Goal: Transaction & Acquisition: Download file/media

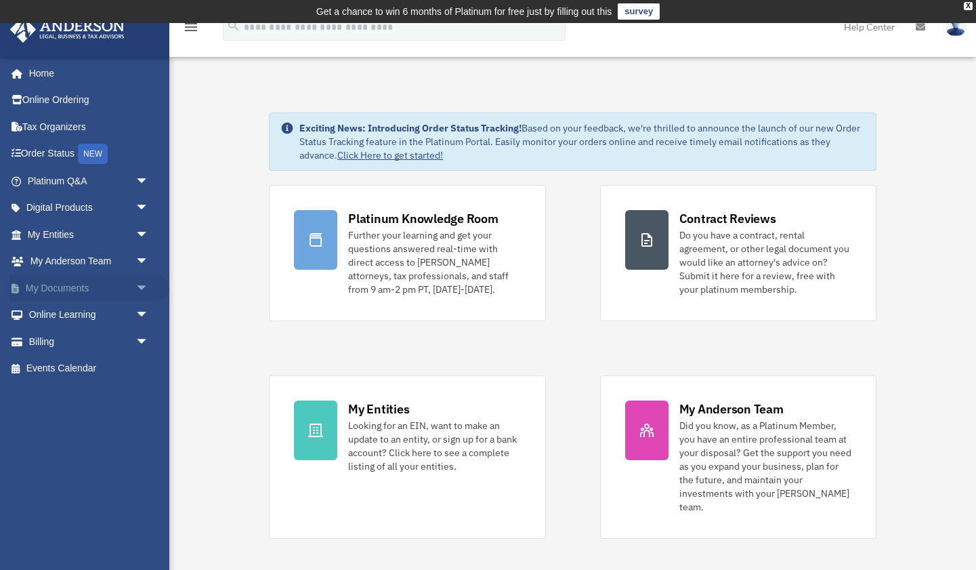
click at [142, 285] on span "arrow_drop_down" at bounding box center [148, 288] width 27 height 28
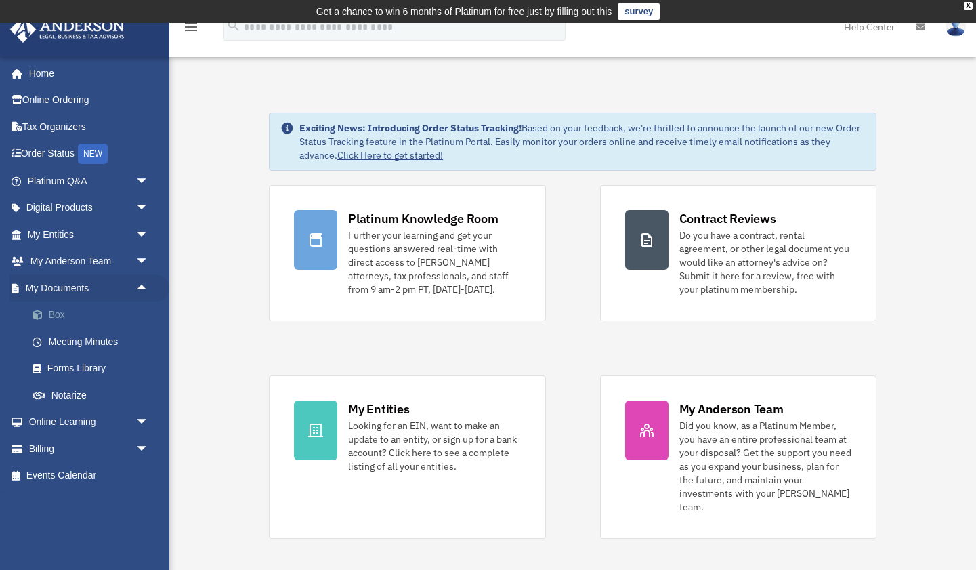
click at [61, 312] on link "Box" at bounding box center [94, 314] width 150 height 27
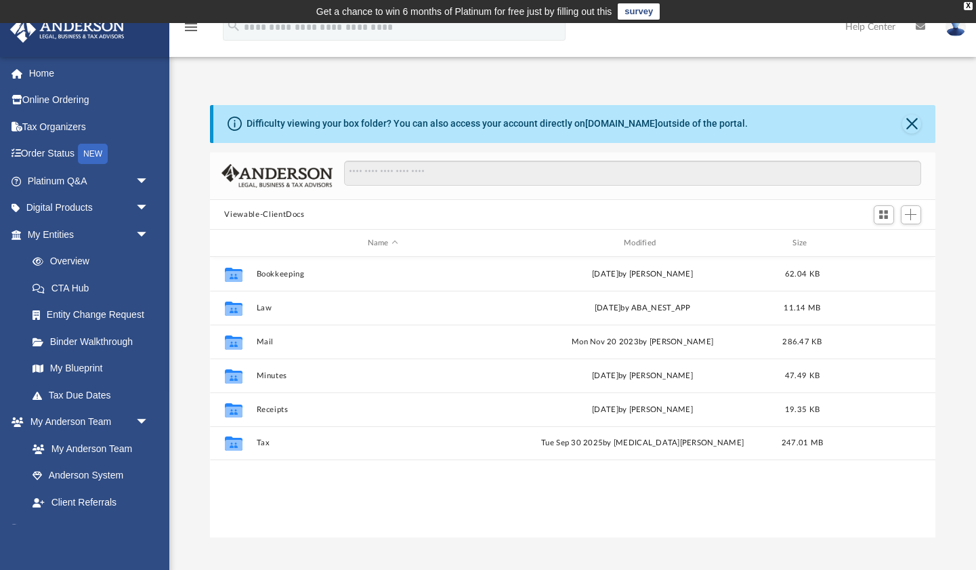
scroll to position [308, 726]
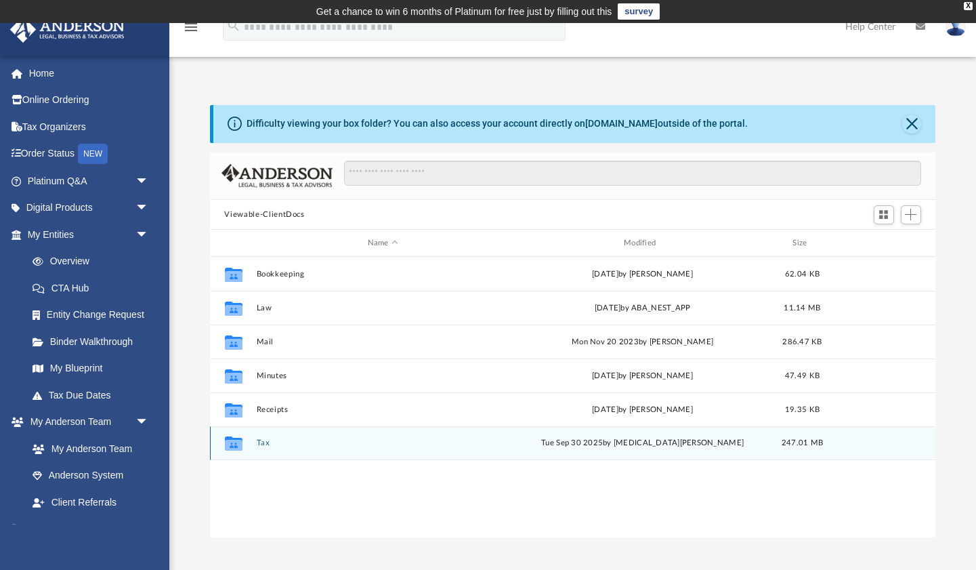
click at [262, 444] on button "Tax" at bounding box center [382, 443] width 253 height 9
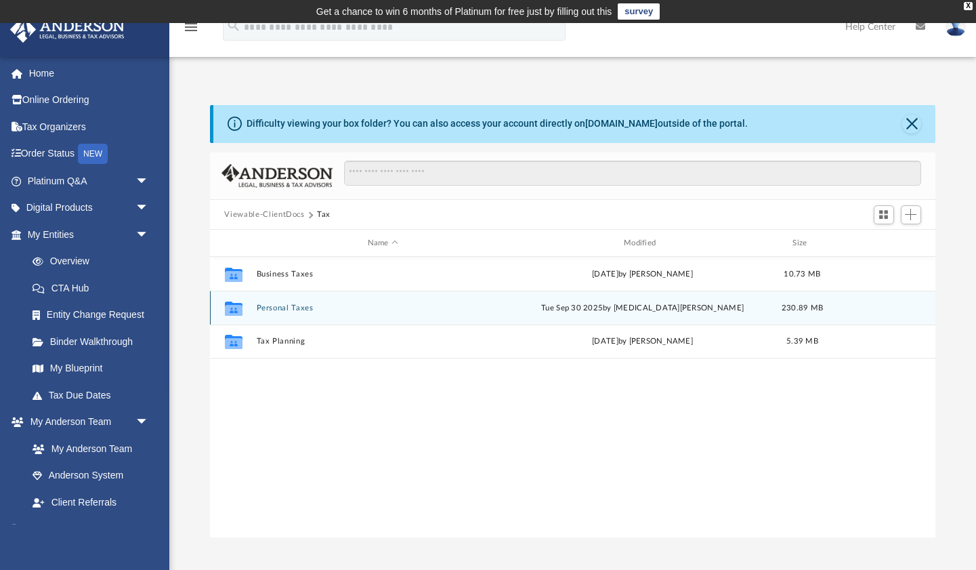
click at [292, 306] on button "Personal Taxes" at bounding box center [382, 307] width 253 height 9
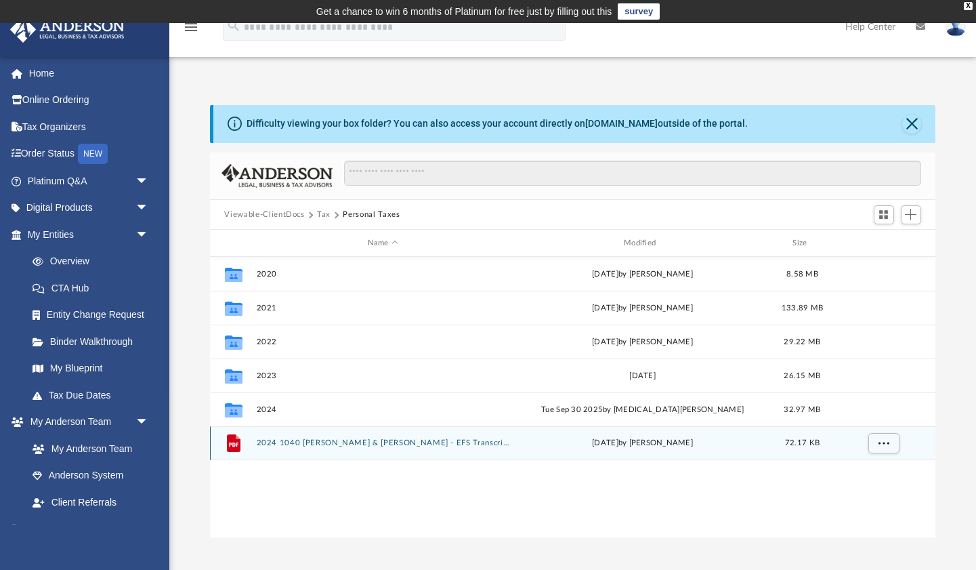
click at [288, 442] on button "2024 1040 [PERSON_NAME] & [PERSON_NAME] - EFS Transcript.pdf" at bounding box center [382, 443] width 253 height 9
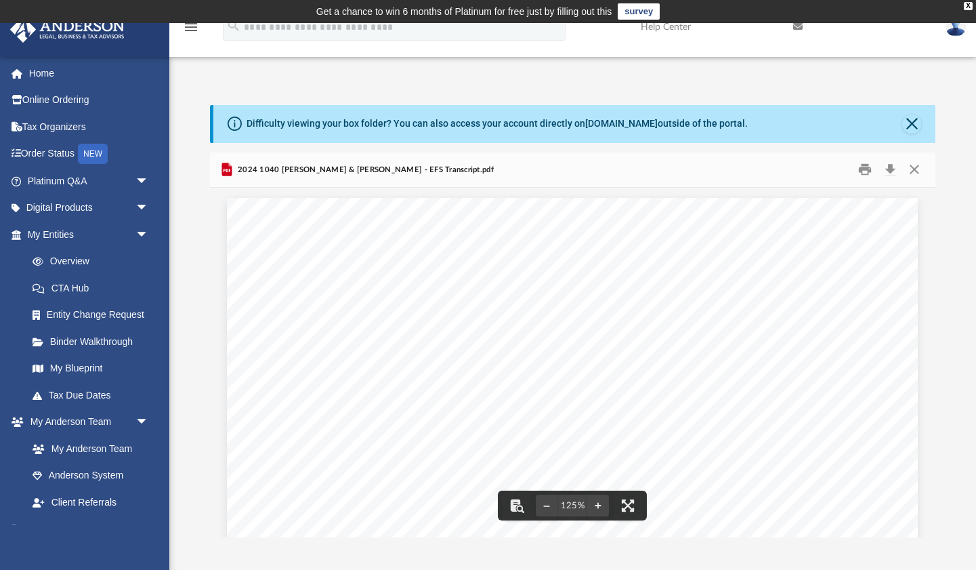
scroll to position [0, 0]
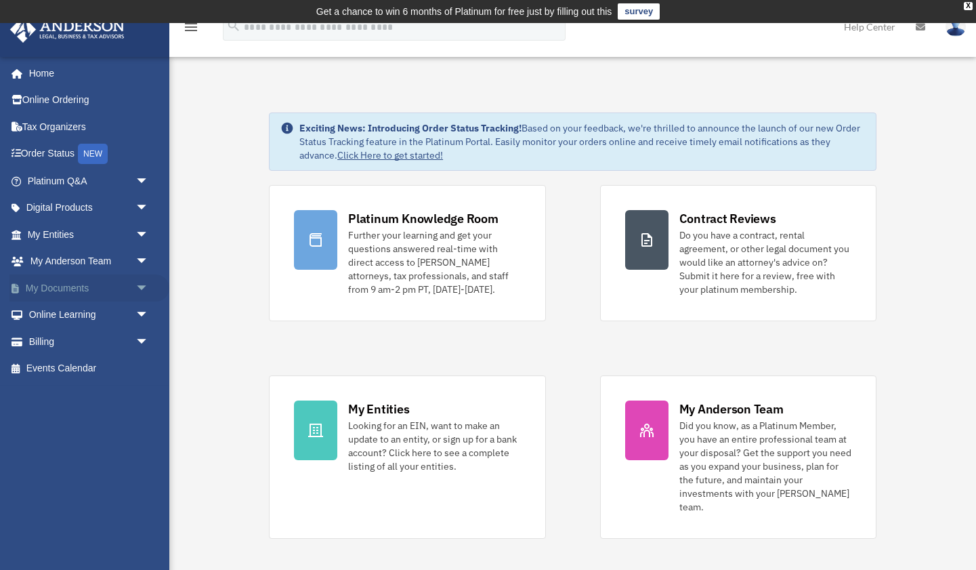
click at [140, 284] on span "arrow_drop_down" at bounding box center [148, 288] width 27 height 28
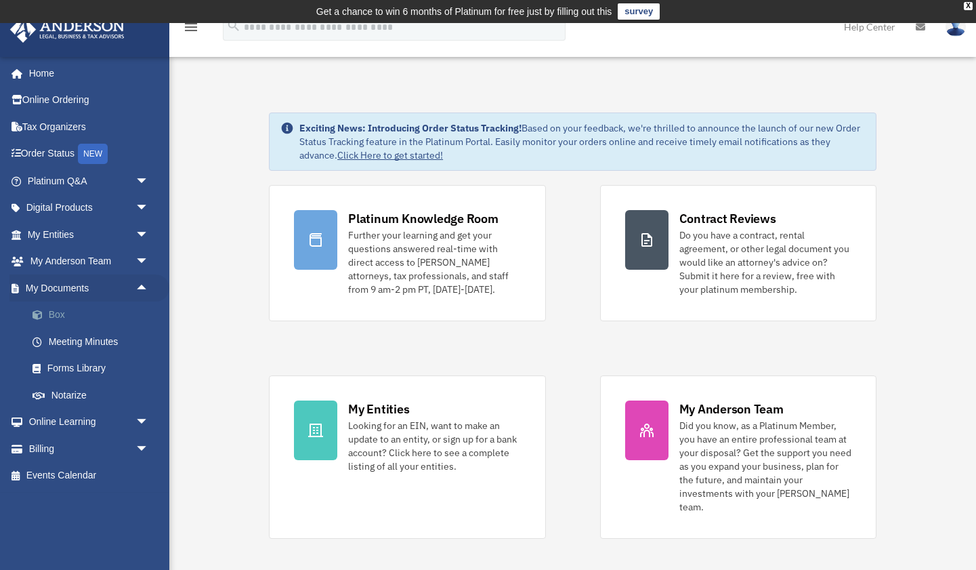
click at [60, 309] on link "Box" at bounding box center [94, 314] width 150 height 27
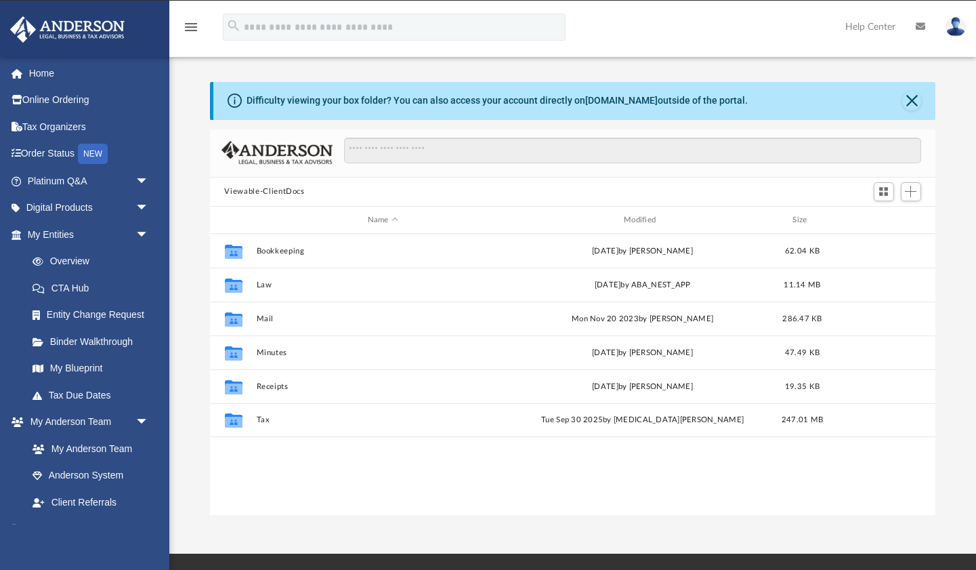
scroll to position [308, 726]
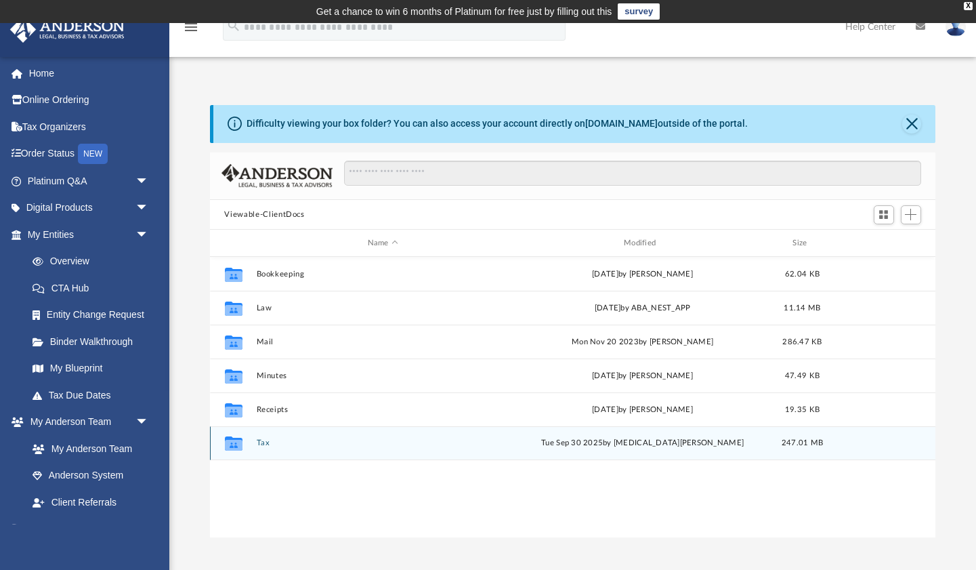
click at [263, 440] on button "Tax" at bounding box center [382, 443] width 253 height 9
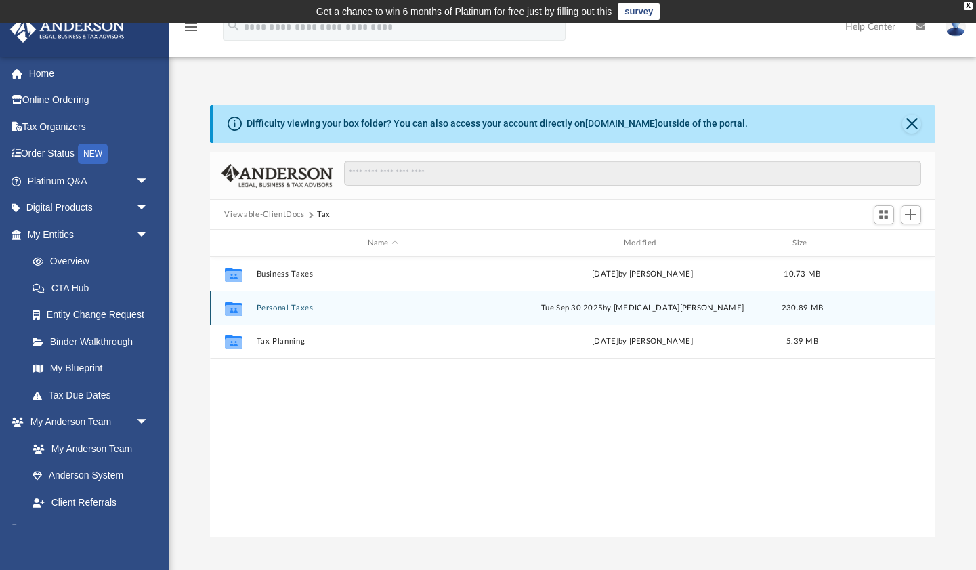
click at [293, 305] on button "Personal Taxes" at bounding box center [382, 307] width 253 height 9
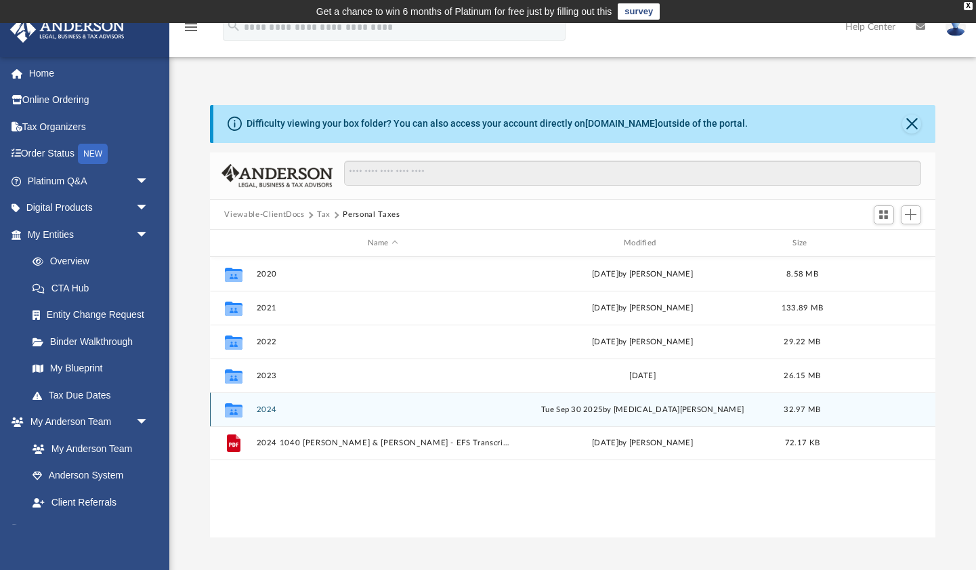
click at [269, 407] on button "2024" at bounding box center [382, 409] width 253 height 9
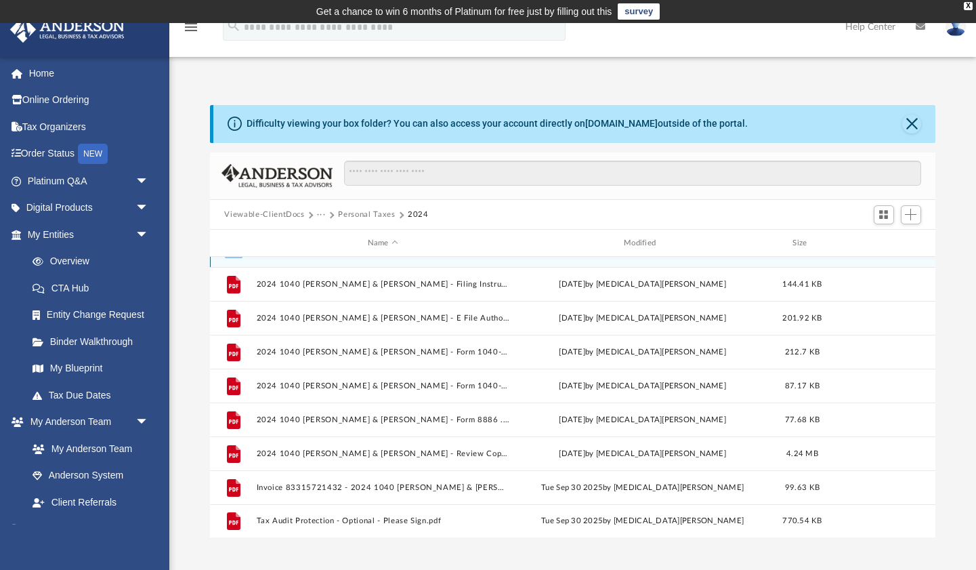
scroll to position [24, 0]
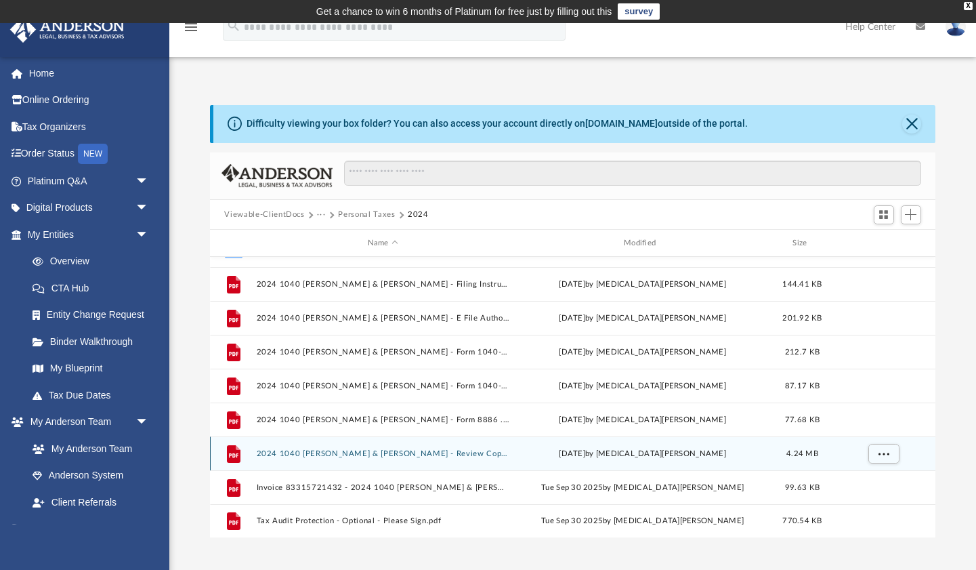
click at [442, 453] on button "2024 1040 Brooks, Jaysson T. & Brittany E. - Review Copy.pdf" at bounding box center [382, 453] width 253 height 9
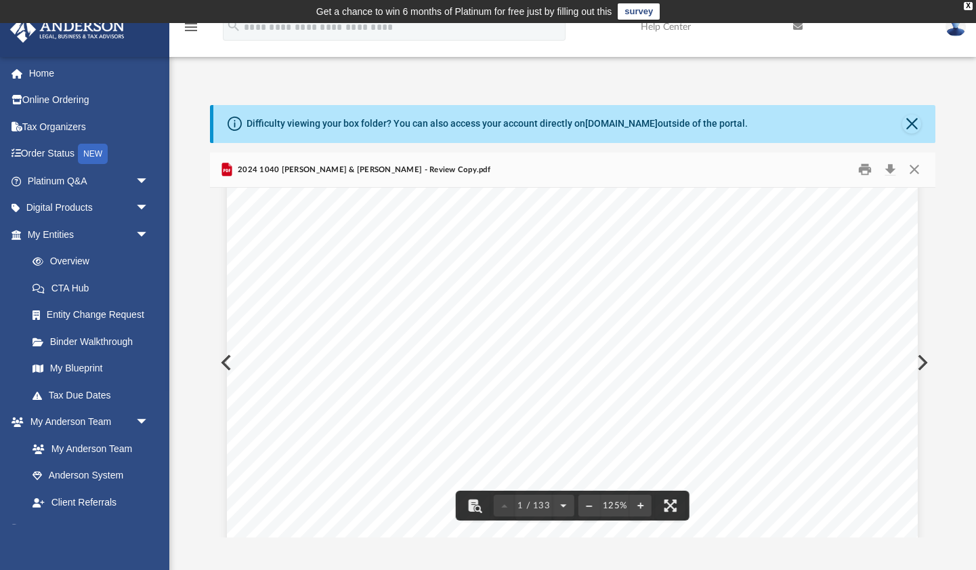
scroll to position [408, 0]
click at [890, 171] on button "Download" at bounding box center [890, 169] width 24 height 21
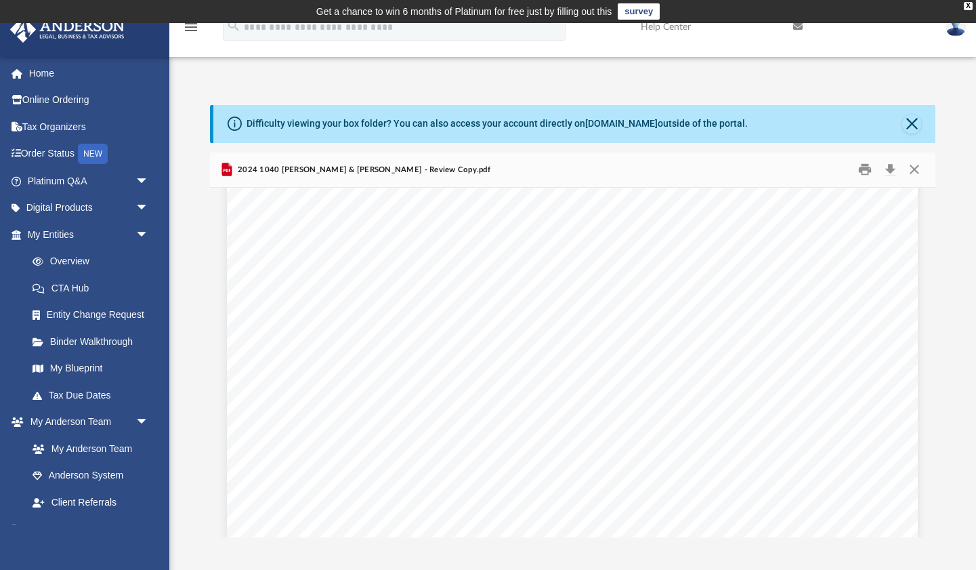
scroll to position [0, 0]
click at [918, 171] on button "Close" at bounding box center [914, 169] width 24 height 21
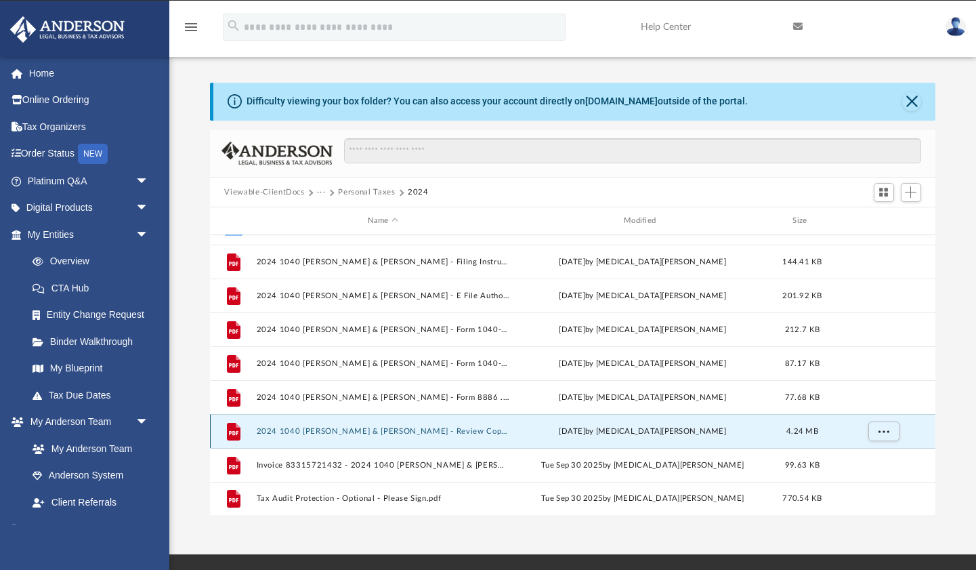
scroll to position [22, 0]
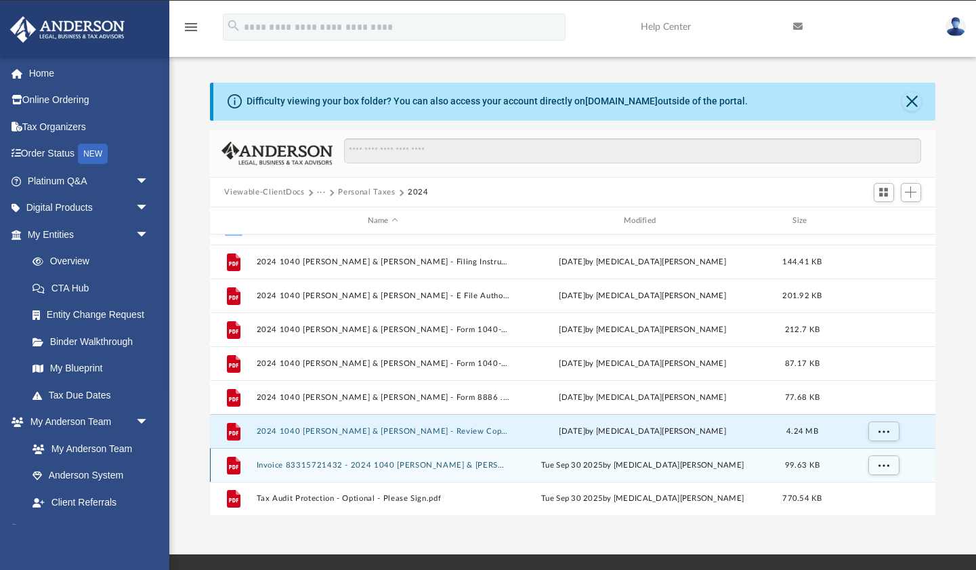
click at [452, 465] on button "Invoice 83315721432 - 2024 1040 Brooks, Jaysson T. & Brittany E..pdf" at bounding box center [382, 464] width 253 height 9
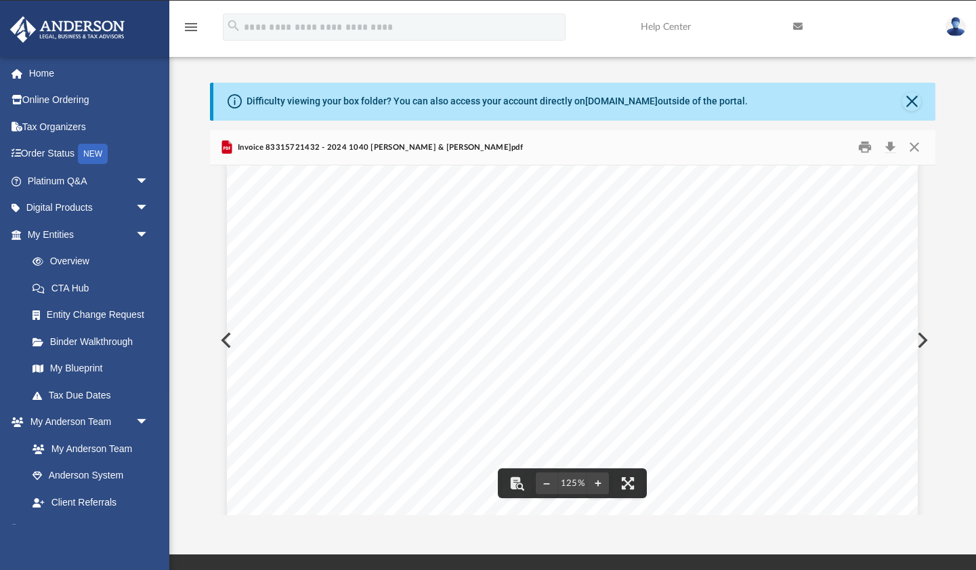
scroll to position [78, 0]
